Goal: Obtain resource: Obtain resource

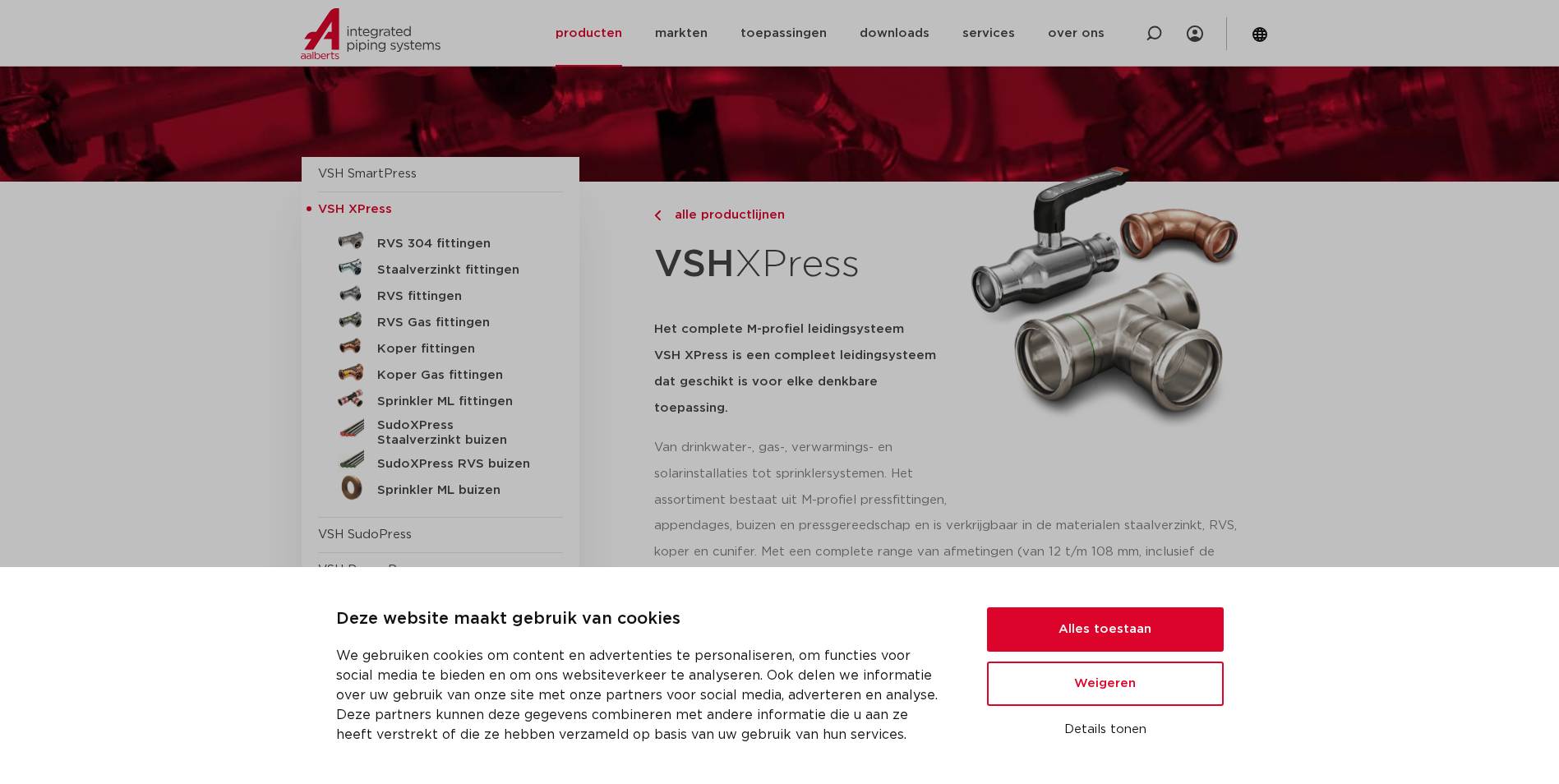
scroll to position [82, 0]
click at [1111, 641] on button "Alles toestaan" at bounding box center [1105, 629] width 237 height 44
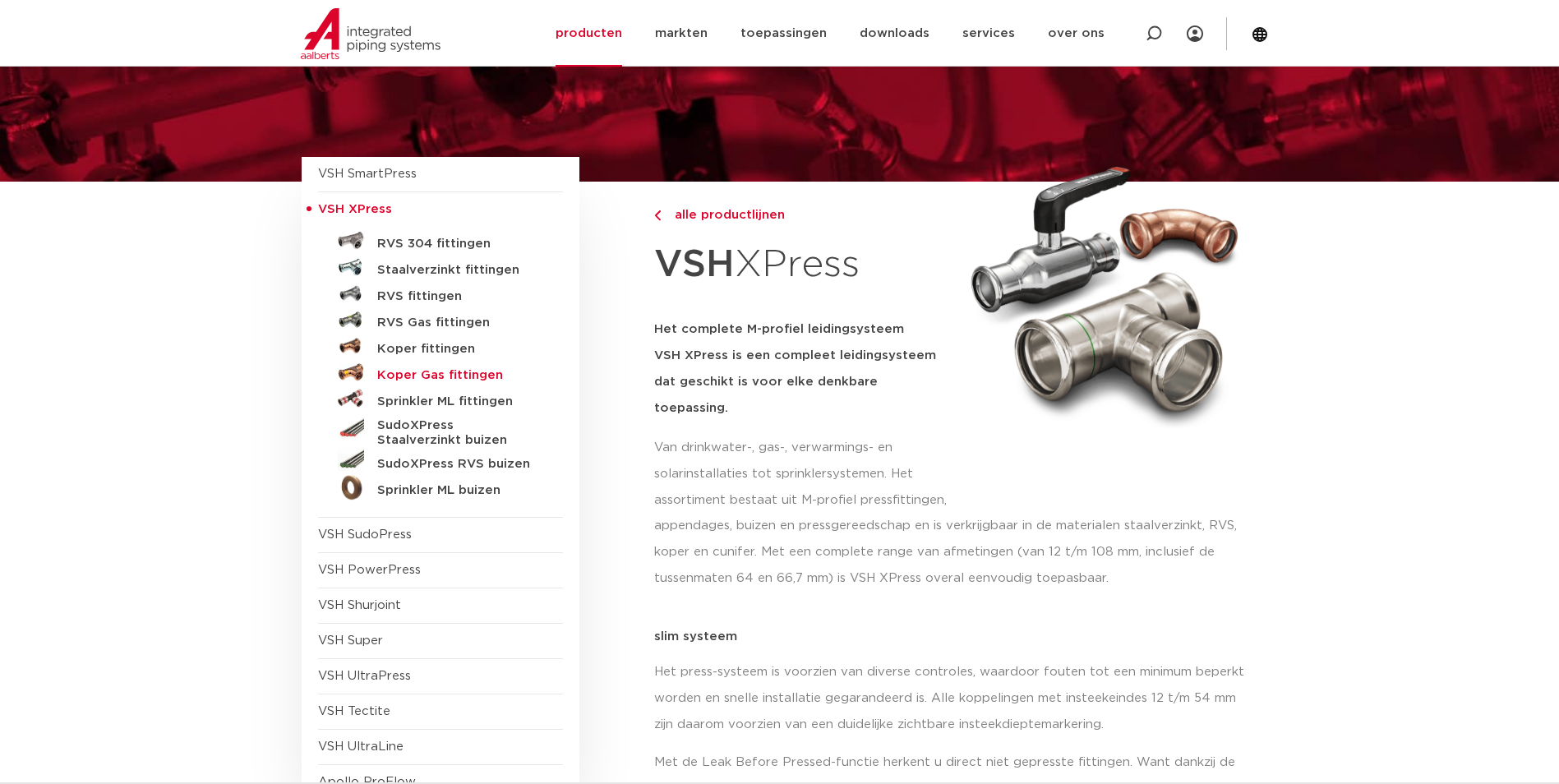
scroll to position [0, 0]
click at [431, 465] on h5 "SudoXPress RVS buizen" at bounding box center [459, 463] width 162 height 14
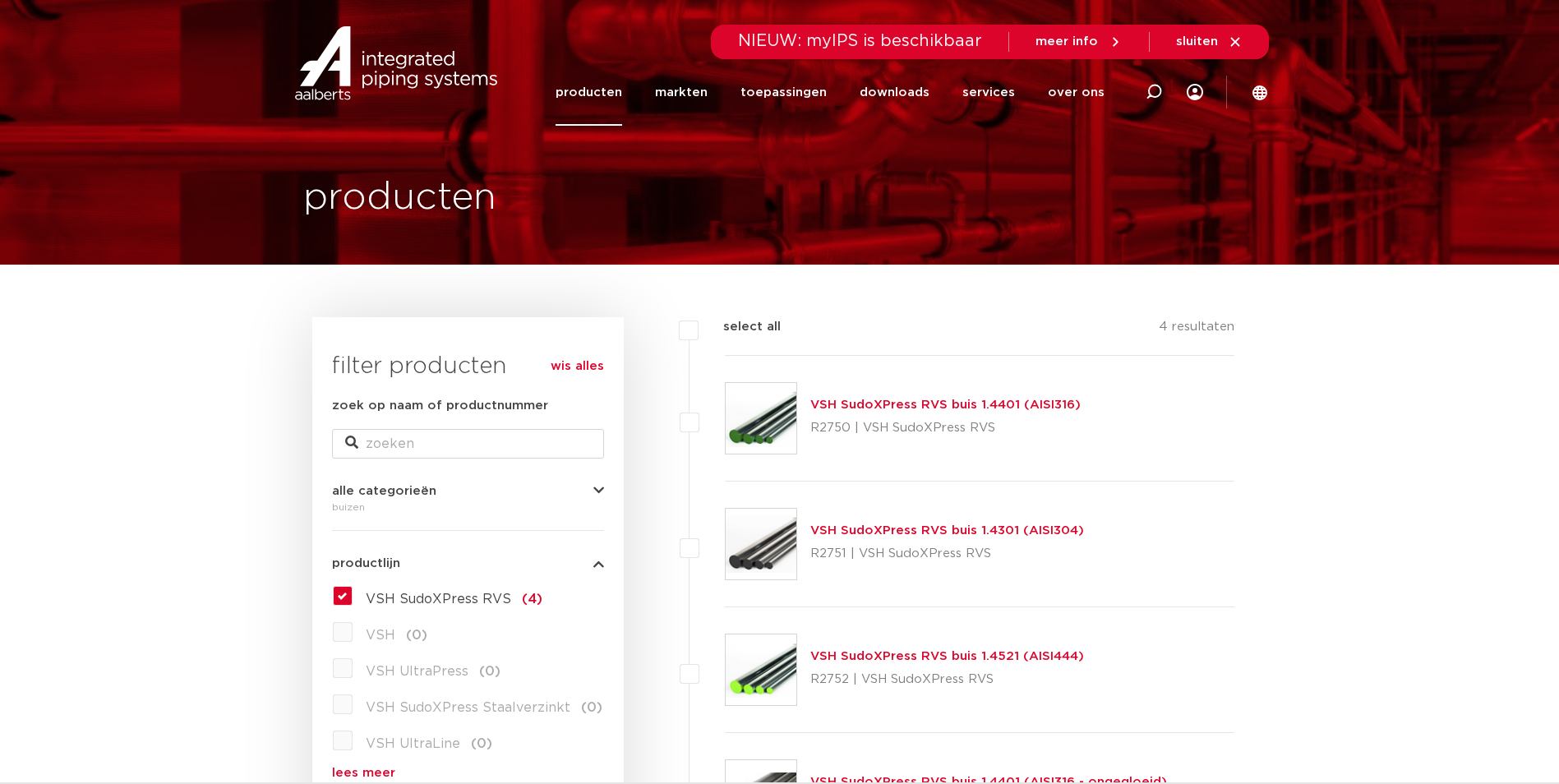
click at [887, 405] on link "VSH SudoXPress RVS buis 1.4401 (AISI316)" at bounding box center [945, 404] width 270 height 12
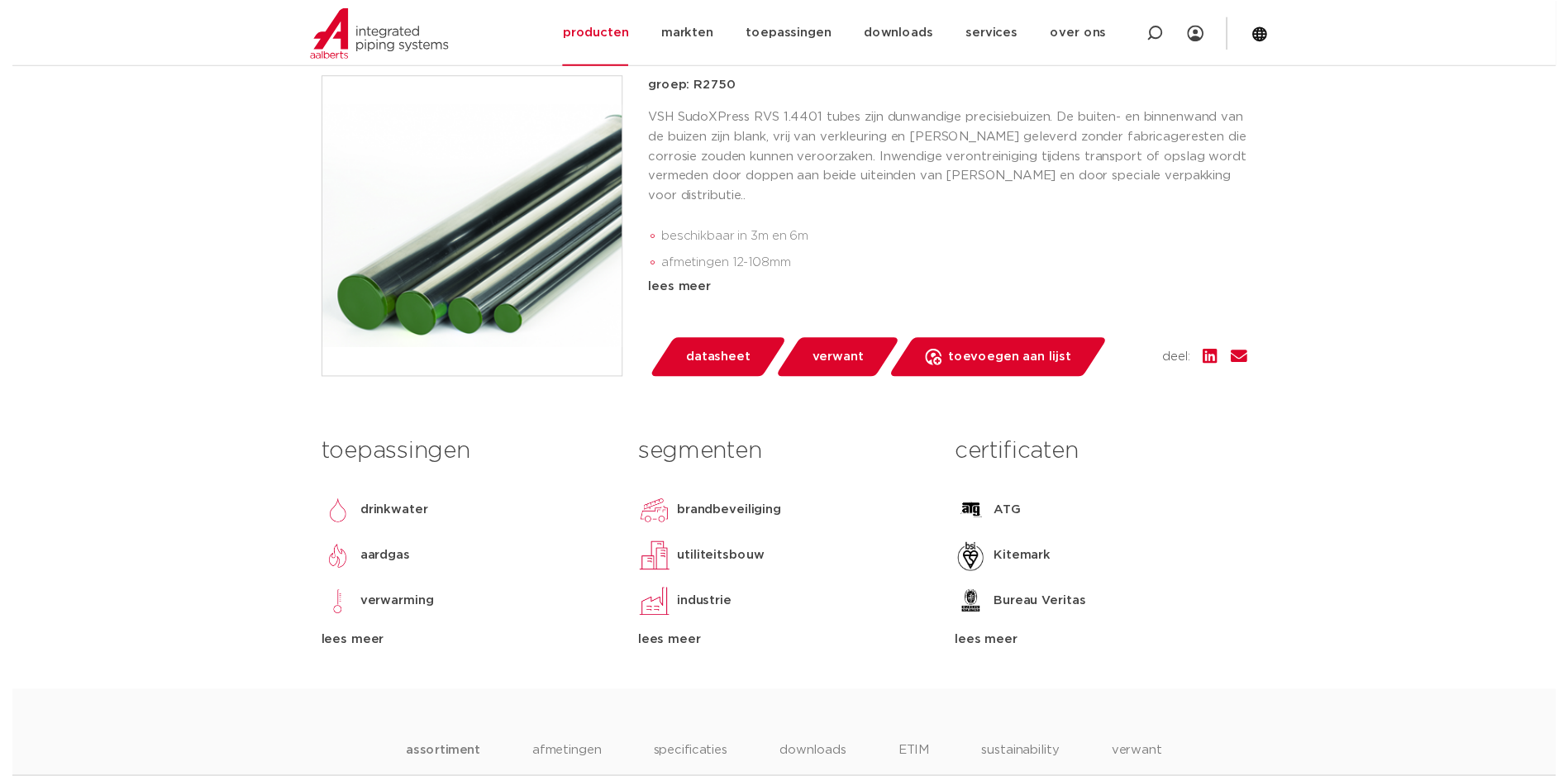
scroll to position [413, 0]
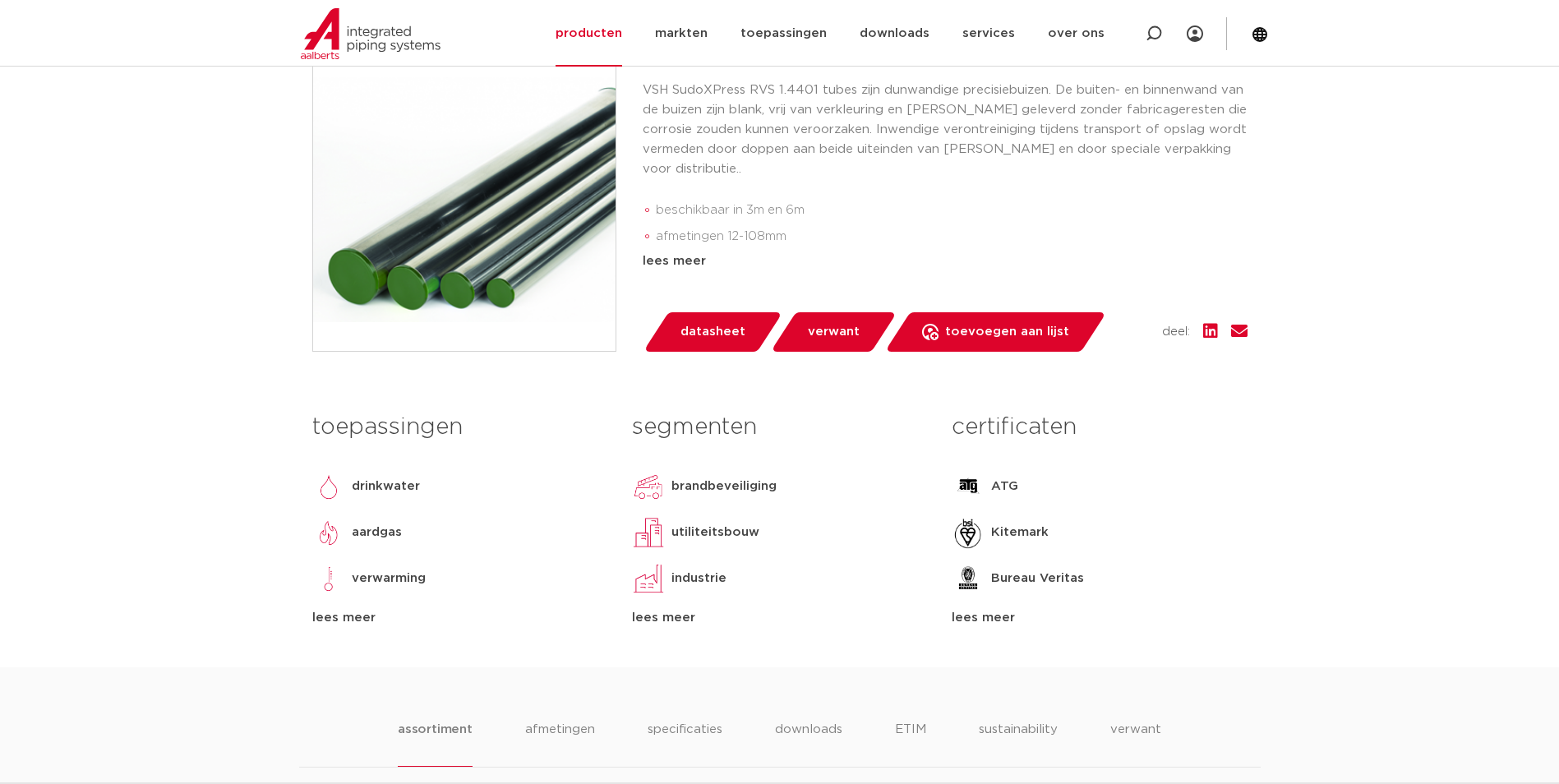
click at [706, 338] on span "datasheet" at bounding box center [714, 332] width 65 height 27
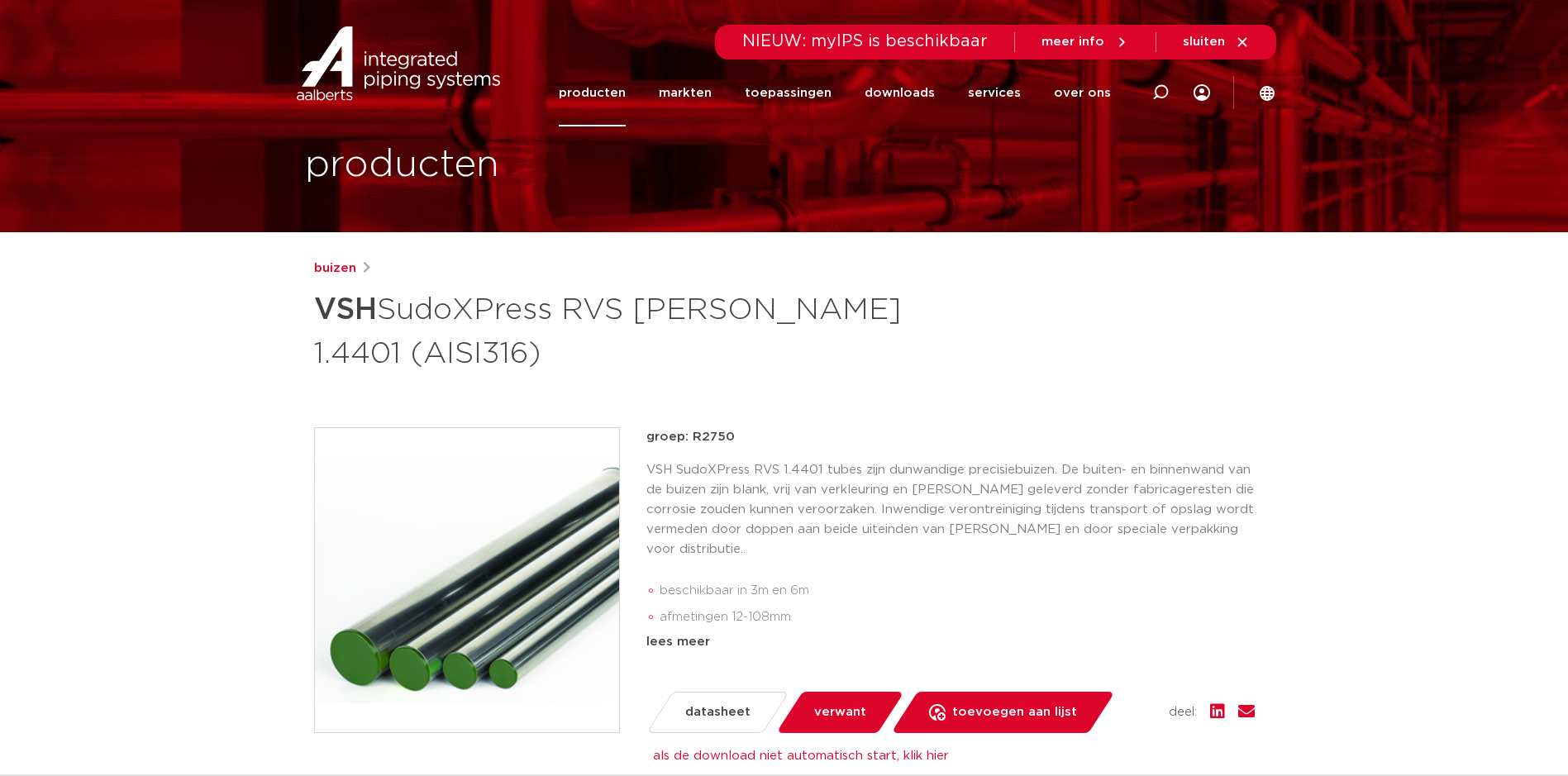
scroll to position [0, 0]
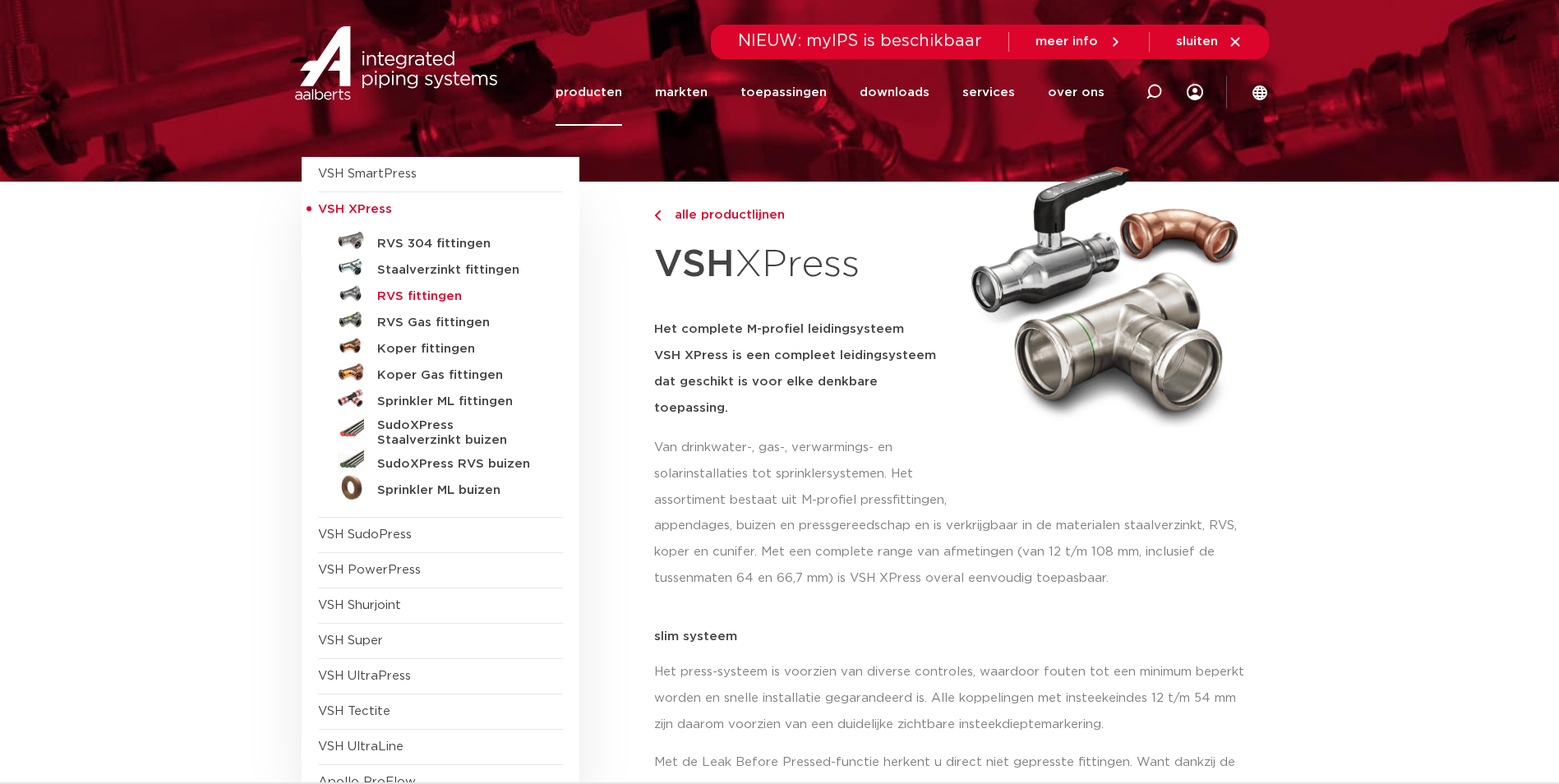
click at [425, 290] on h5 "RVS fittingen" at bounding box center [459, 296] width 162 height 14
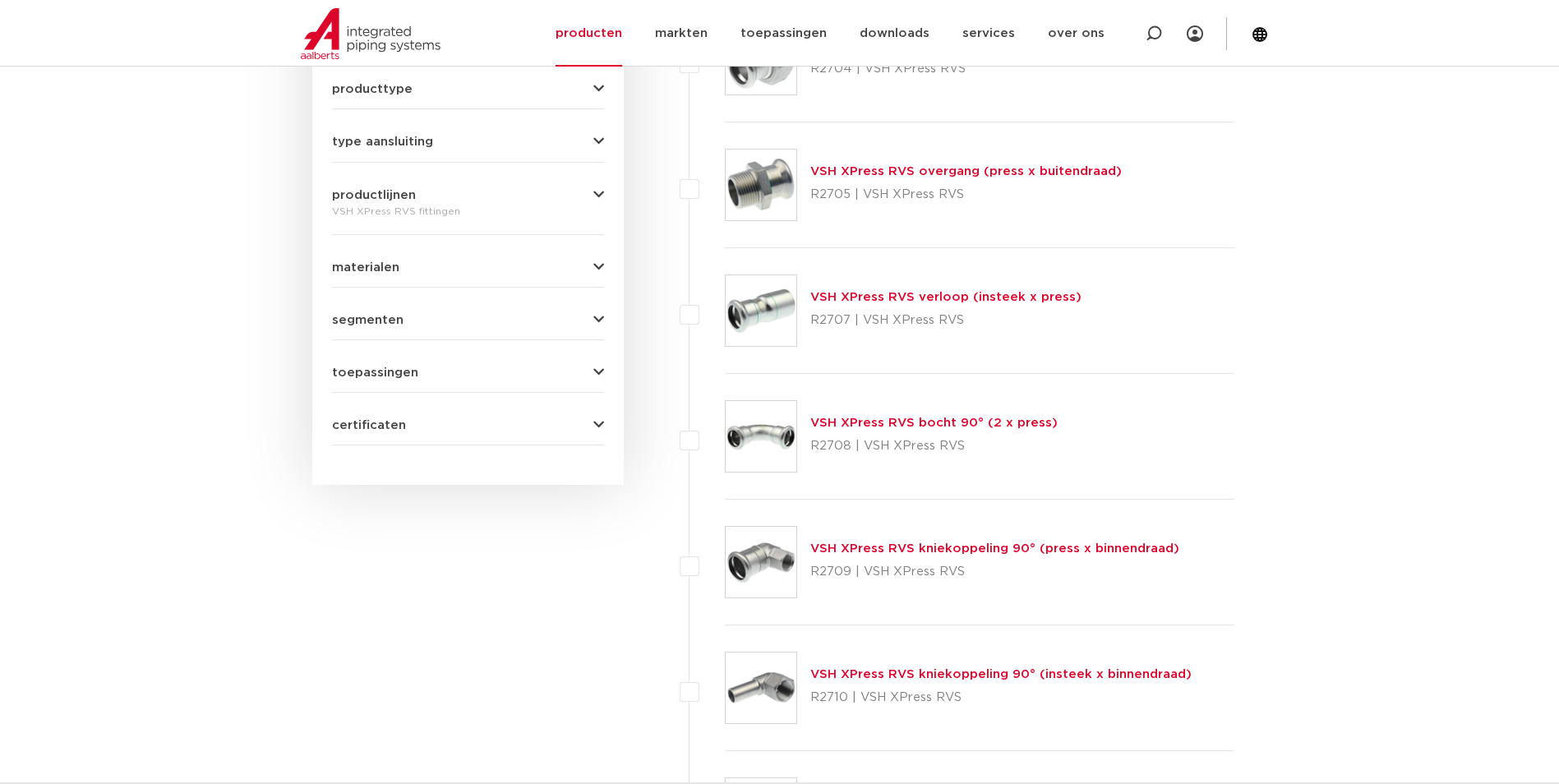
scroll to position [739, 0]
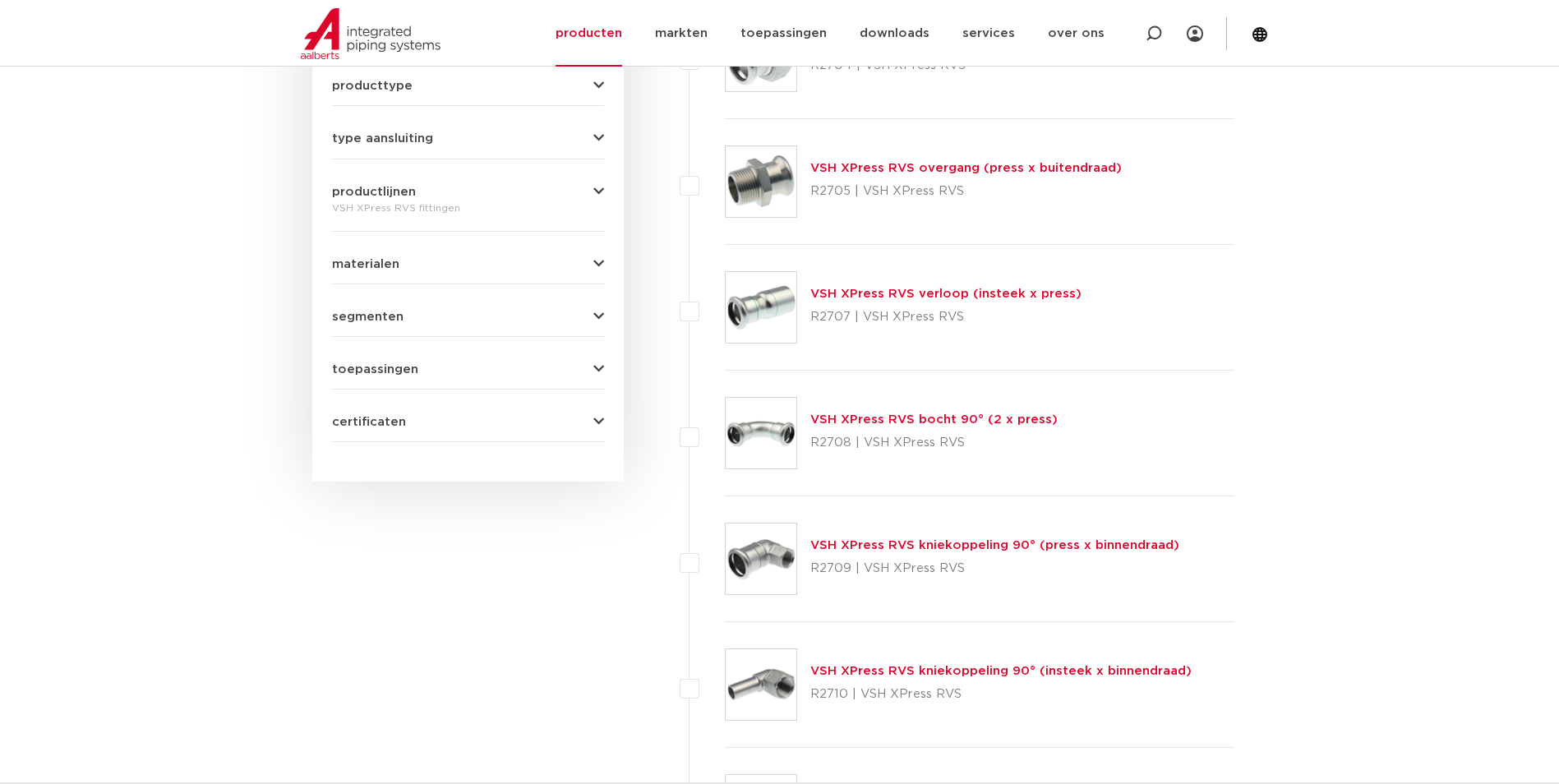
click at [903, 418] on link "VSH XPress RVS bocht 90° (2 x press)" at bounding box center [933, 419] width 247 height 12
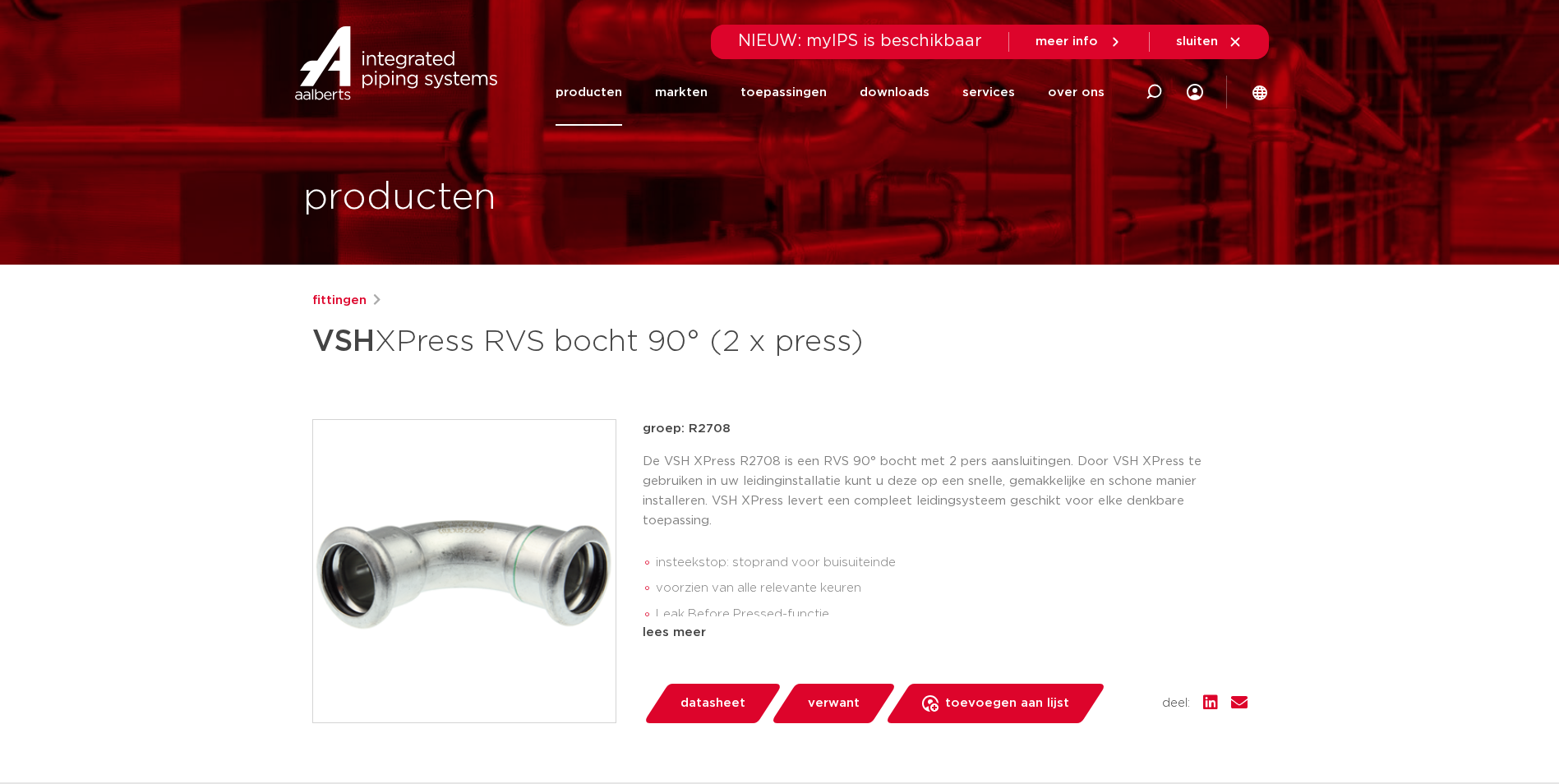
click at [714, 703] on span "datasheet" at bounding box center [714, 704] width 65 height 27
